Goal: Find specific page/section: Find specific page/section

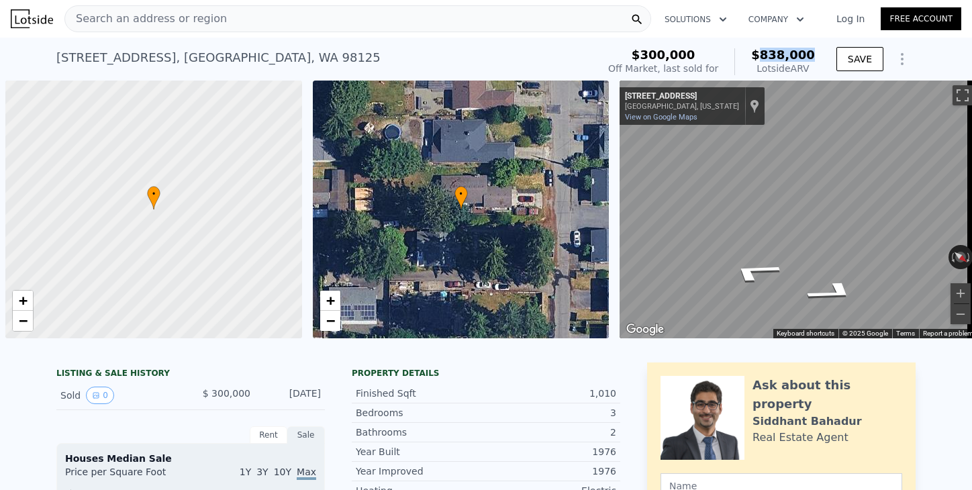
click at [171, 14] on span "Search an address or region" at bounding box center [146, 19] width 162 height 16
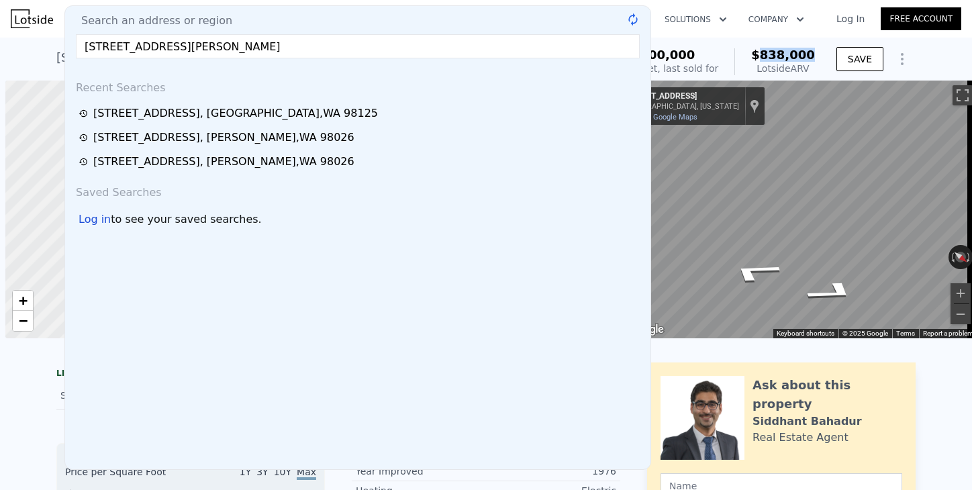
scroll to position [0, 5]
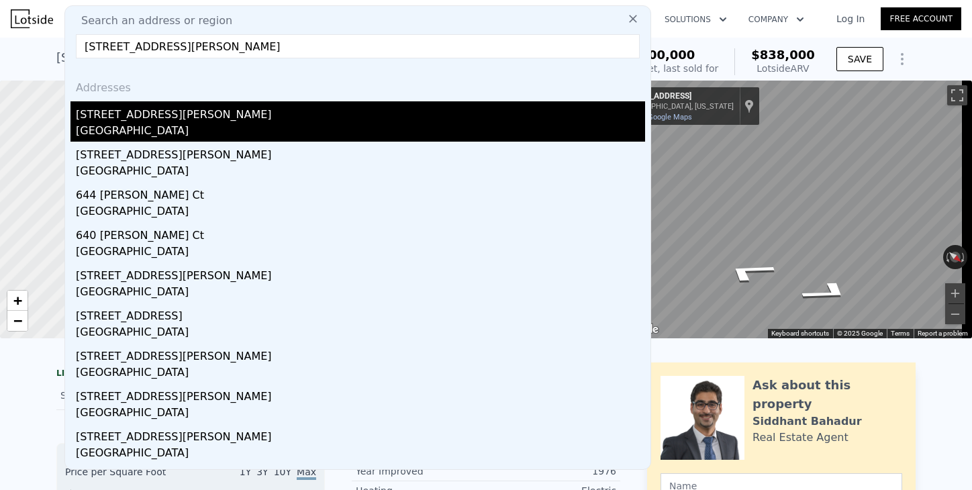
type input "[STREET_ADDRESS][PERSON_NAME]"
click at [91, 121] on div "[STREET_ADDRESS][PERSON_NAME]" at bounding box center [360, 111] width 569 height 21
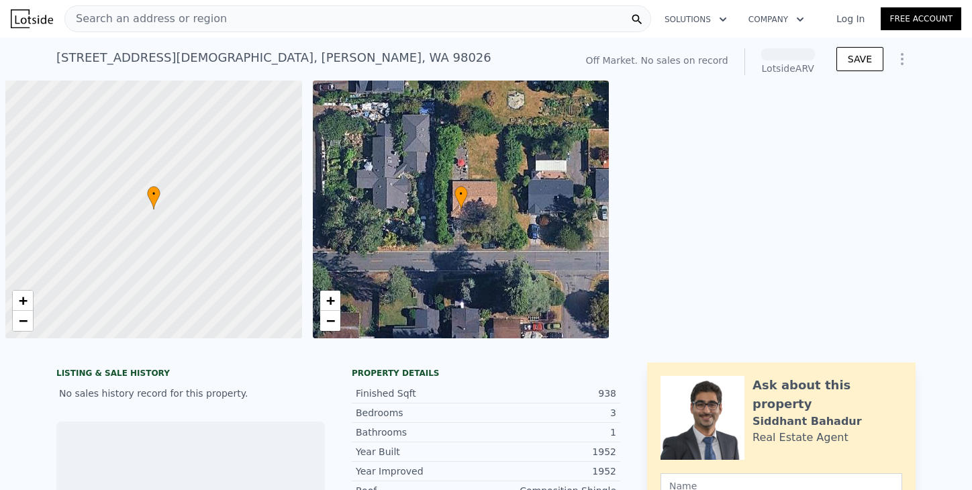
click at [98, 21] on span "Search an address or region" at bounding box center [146, 19] width 162 height 16
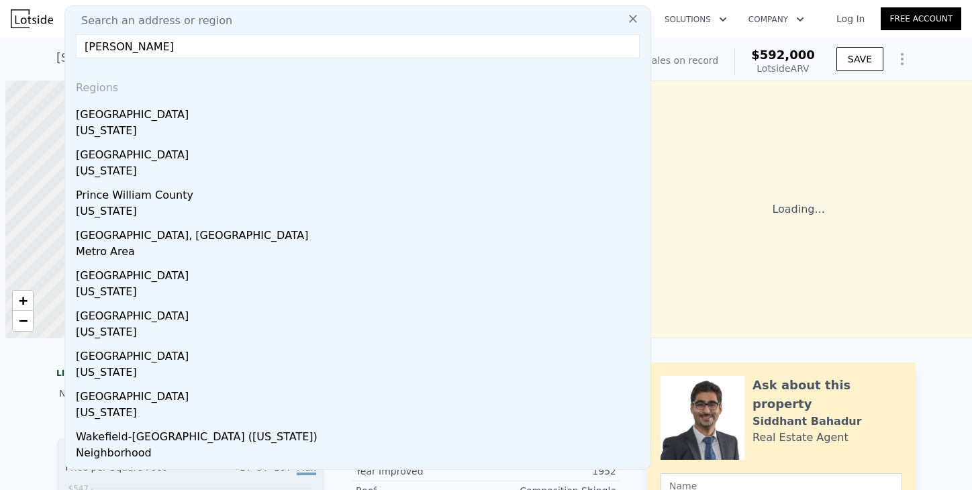
scroll to position [0, 5]
drag, startPoint x: 82, startPoint y: 44, endPoint x: 144, endPoint y: 1, distance: 75.6
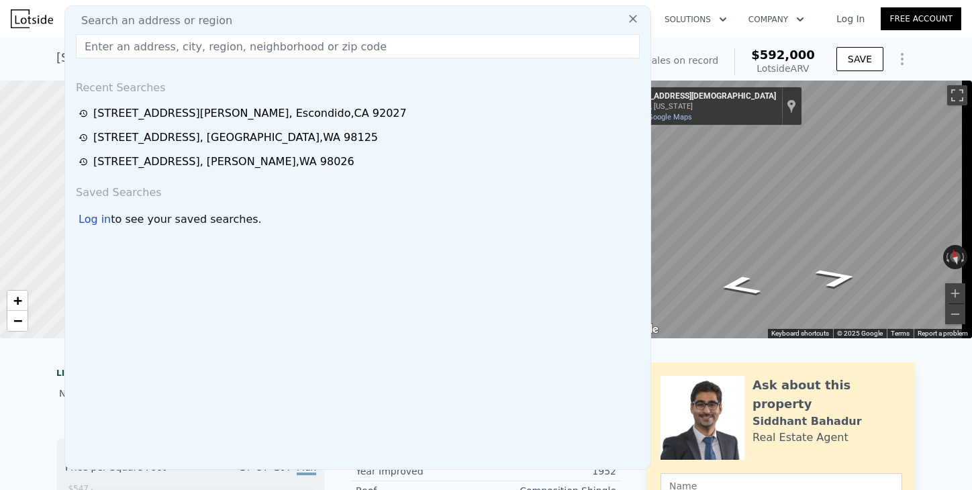
click at [142, 52] on input "text" at bounding box center [358, 46] width 564 height 24
paste input "139 Landis Ave, Chula Vista, CA 91910"
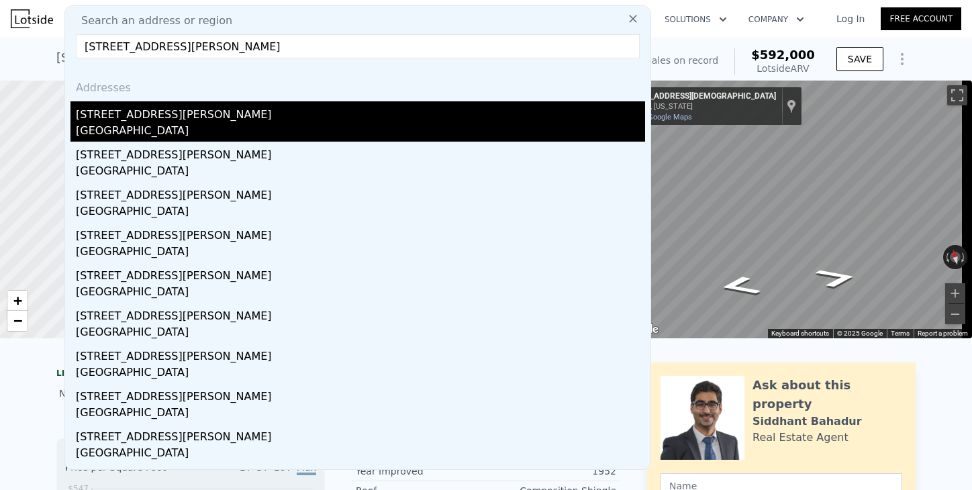
type input "139 Landis Ave, Chula Vista, CA 91910"
click at [109, 119] on div "139 Landis Ave" at bounding box center [360, 111] width 569 height 21
